Goal: Find contact information: Find contact information

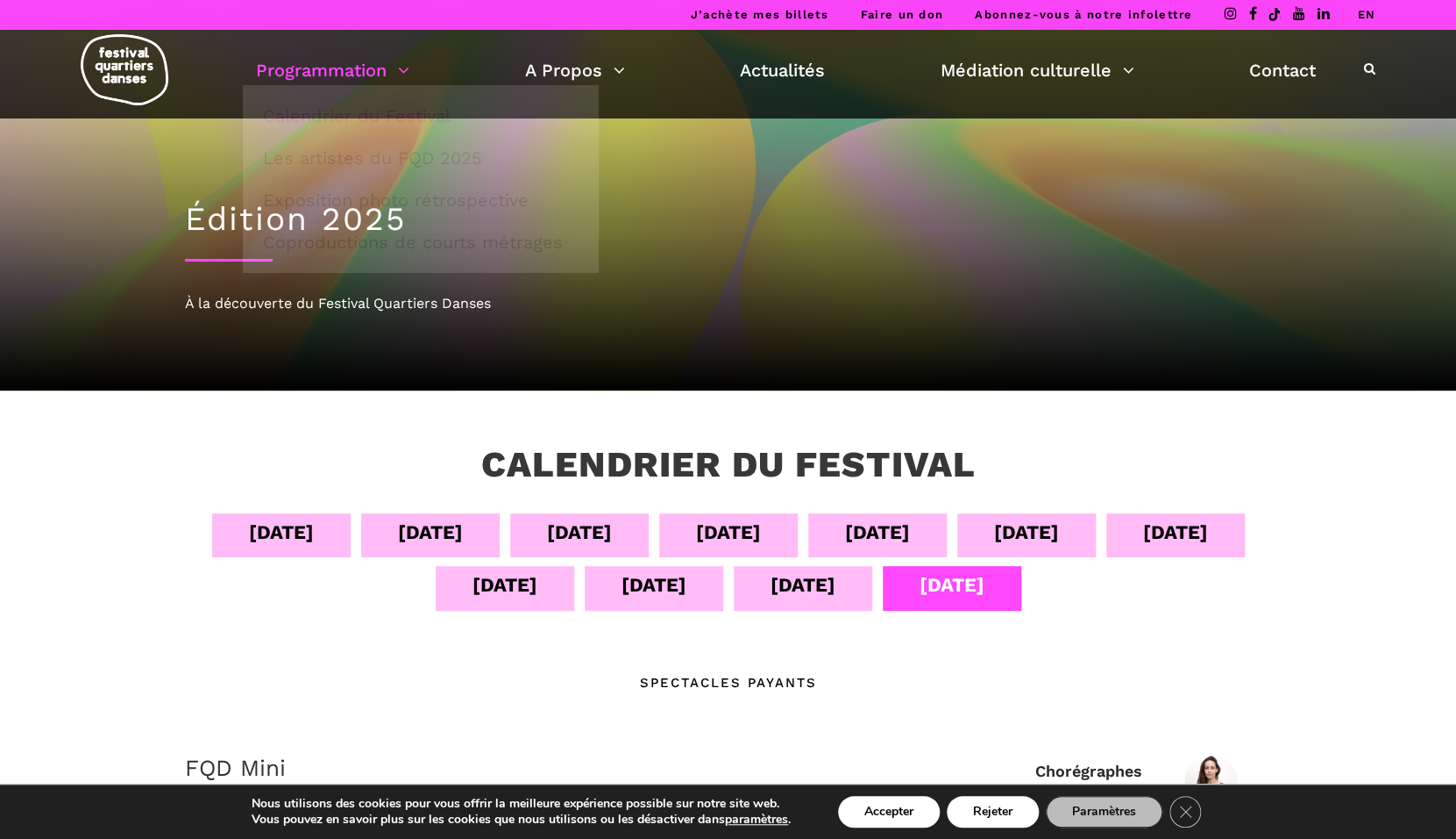
click at [103, 70] on img at bounding box center [125, 70] width 88 height 71
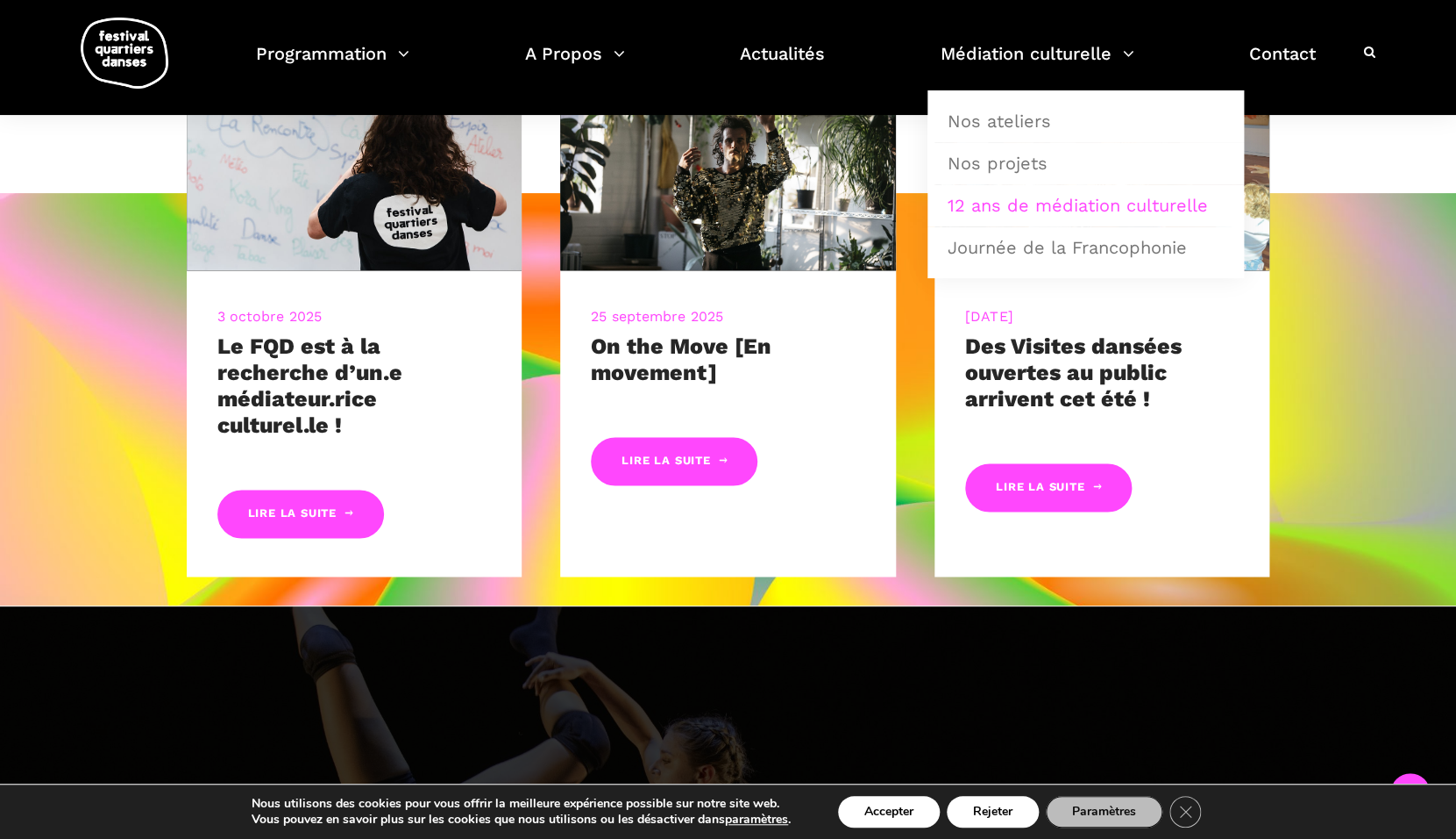
scroll to position [283, 0]
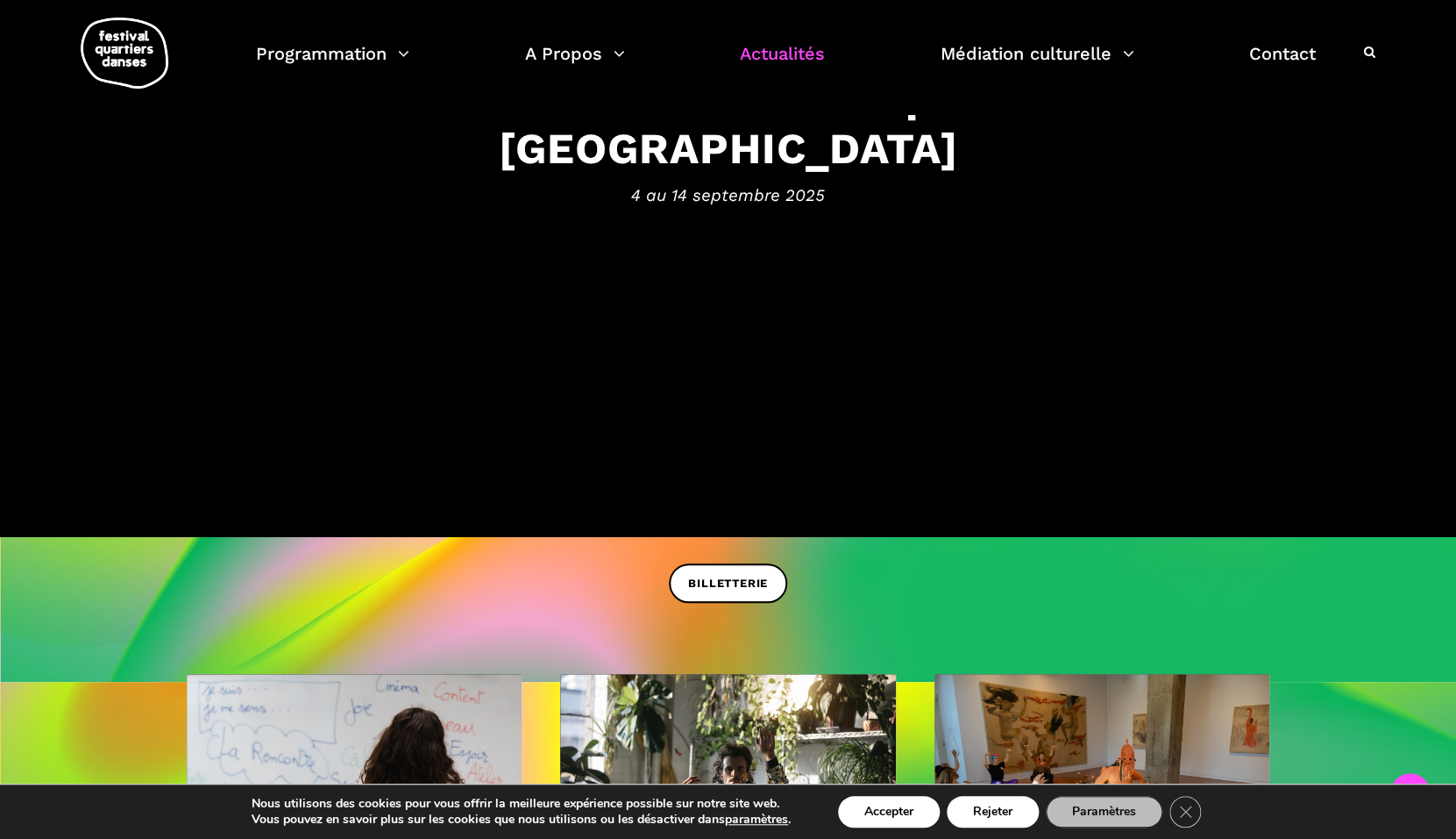
click at [761, 63] on link "Actualités" at bounding box center [782, 64] width 85 height 52
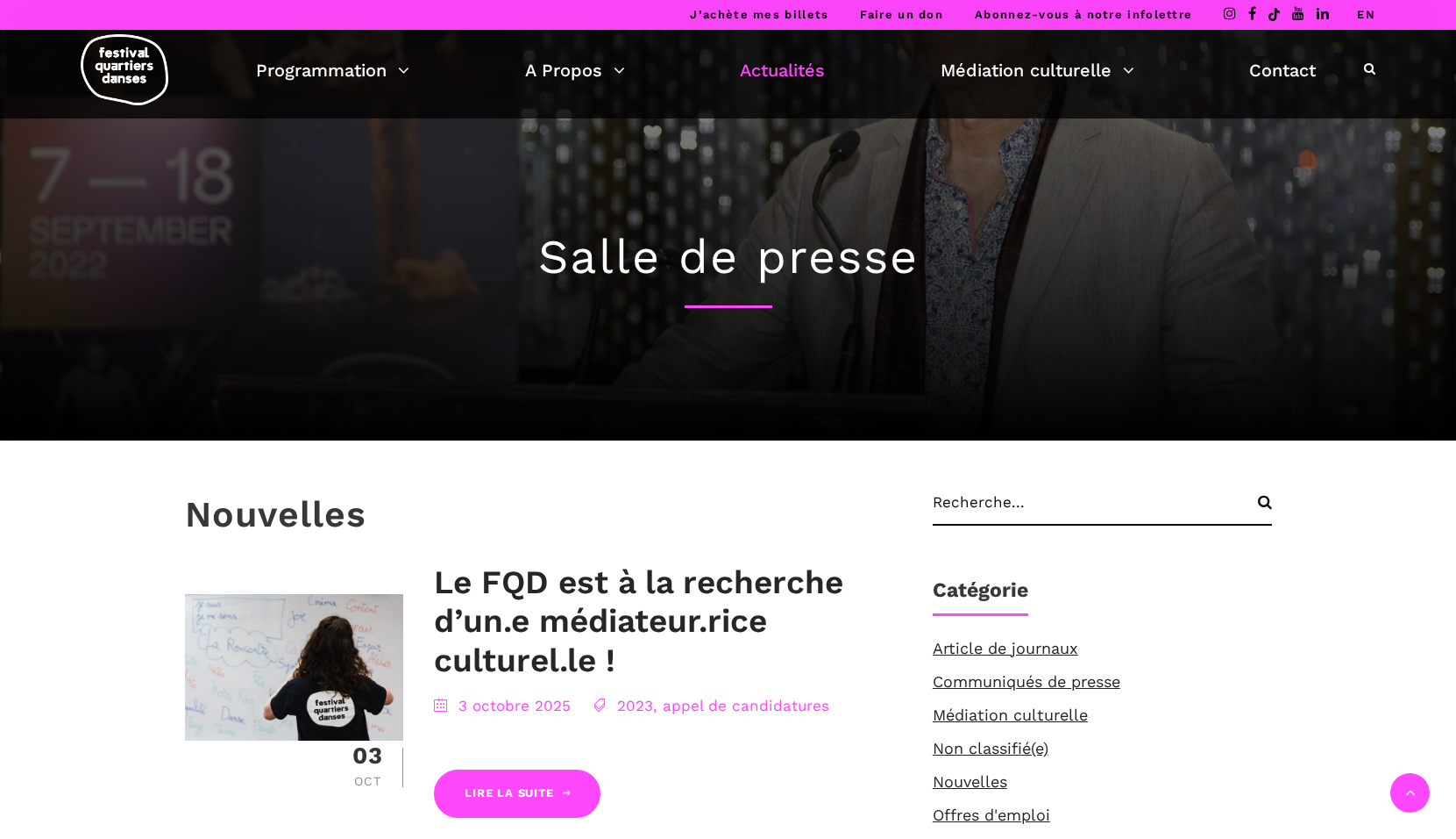
scroll to position [505, 0]
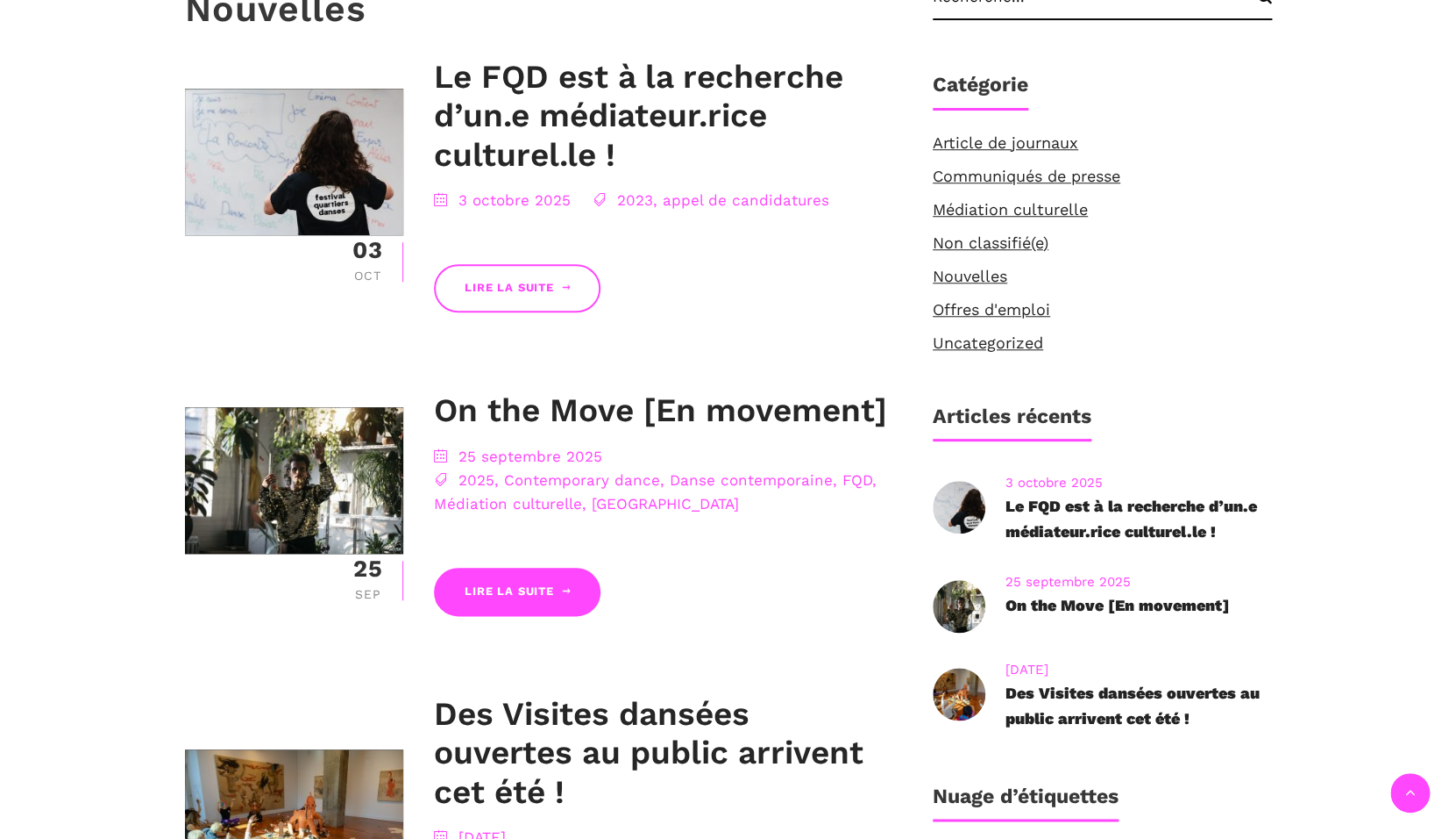
click at [530, 268] on link "Lire la suite" at bounding box center [517, 288] width 167 height 49
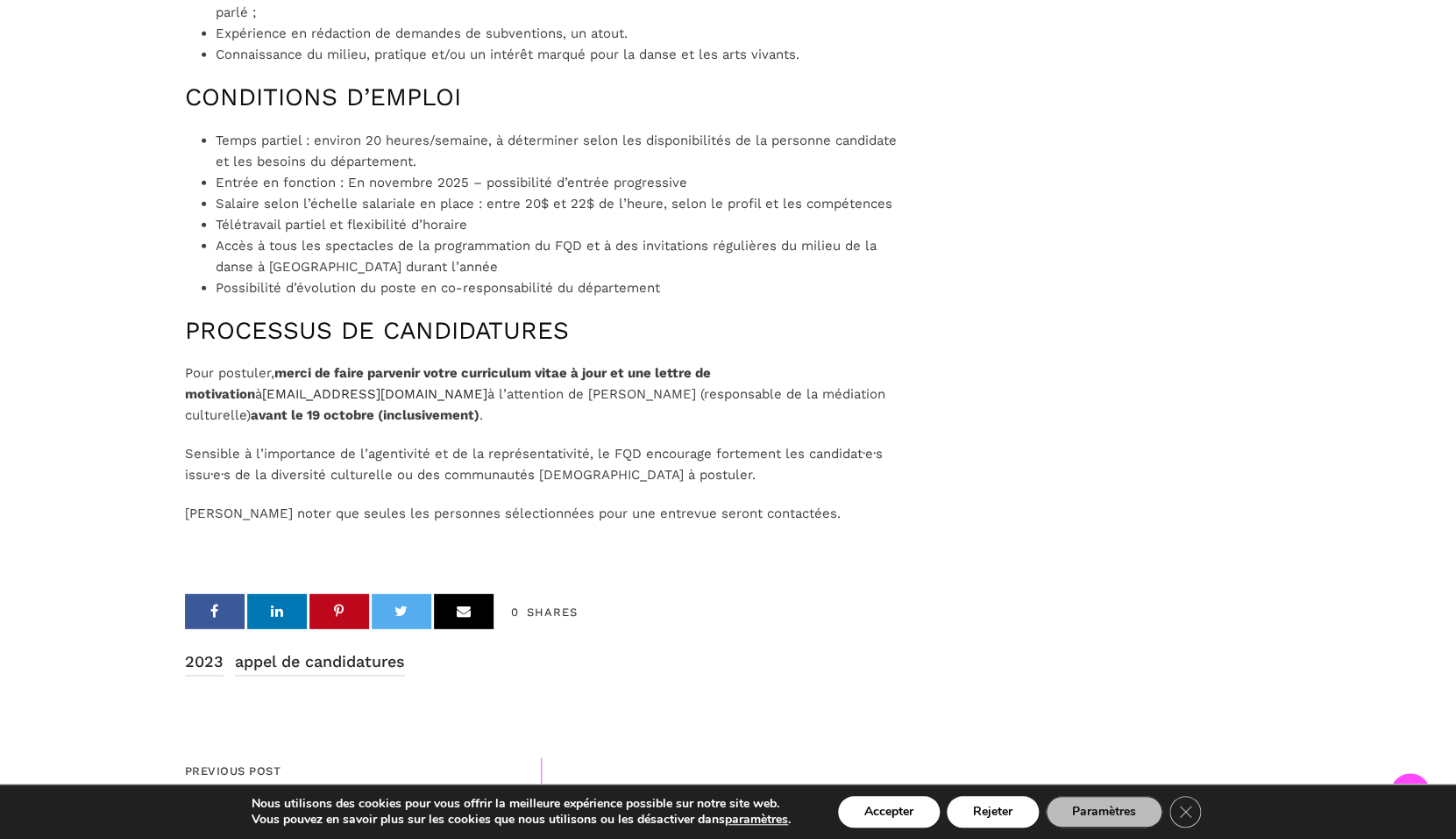
scroll to position [1781, 0]
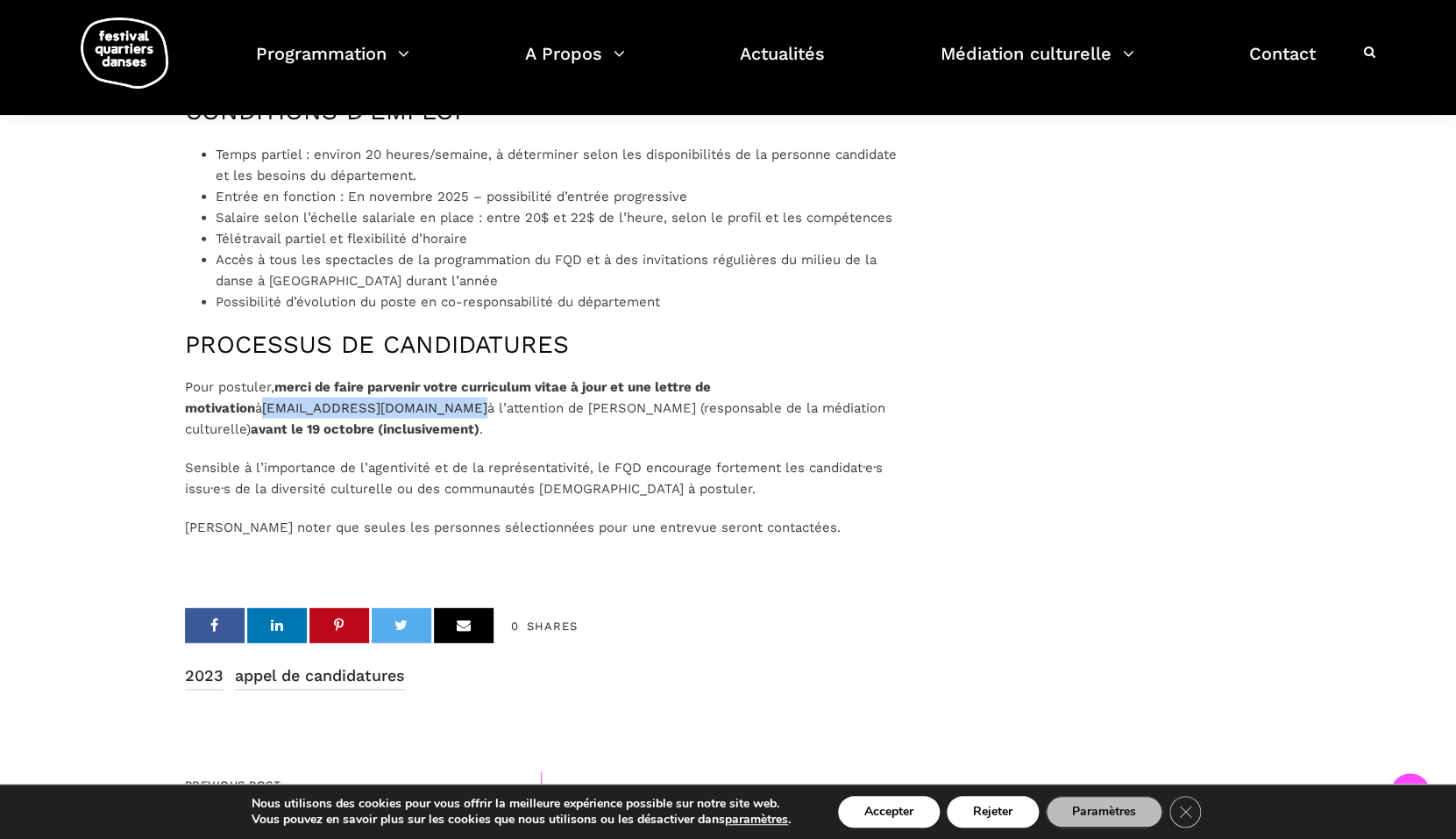
drag, startPoint x: 396, startPoint y: 421, endPoint x: 184, endPoint y: 420, distance: 212.0
copy link "animation@quartiersdanses.com"
